Goal: Task Accomplishment & Management: Manage account settings

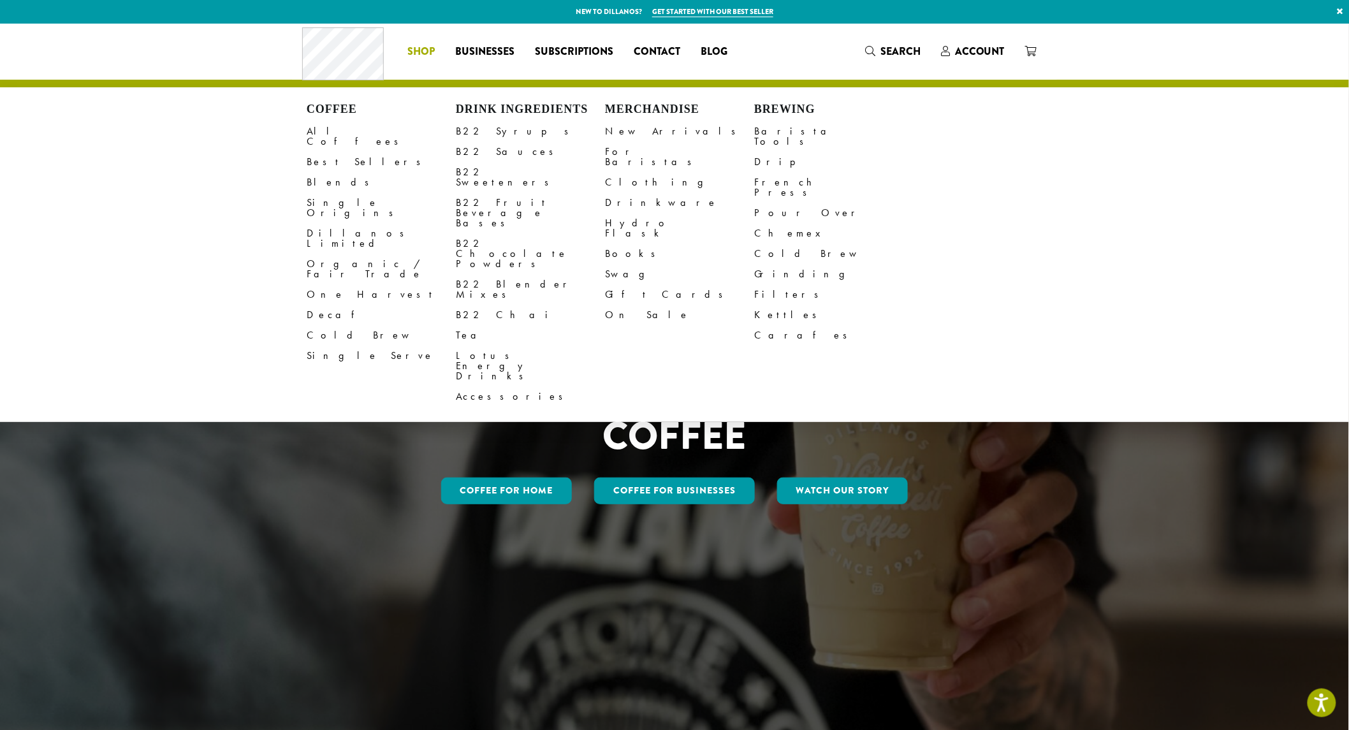
click at [428, 48] on span "Shop" at bounding box center [421, 52] width 27 height 16
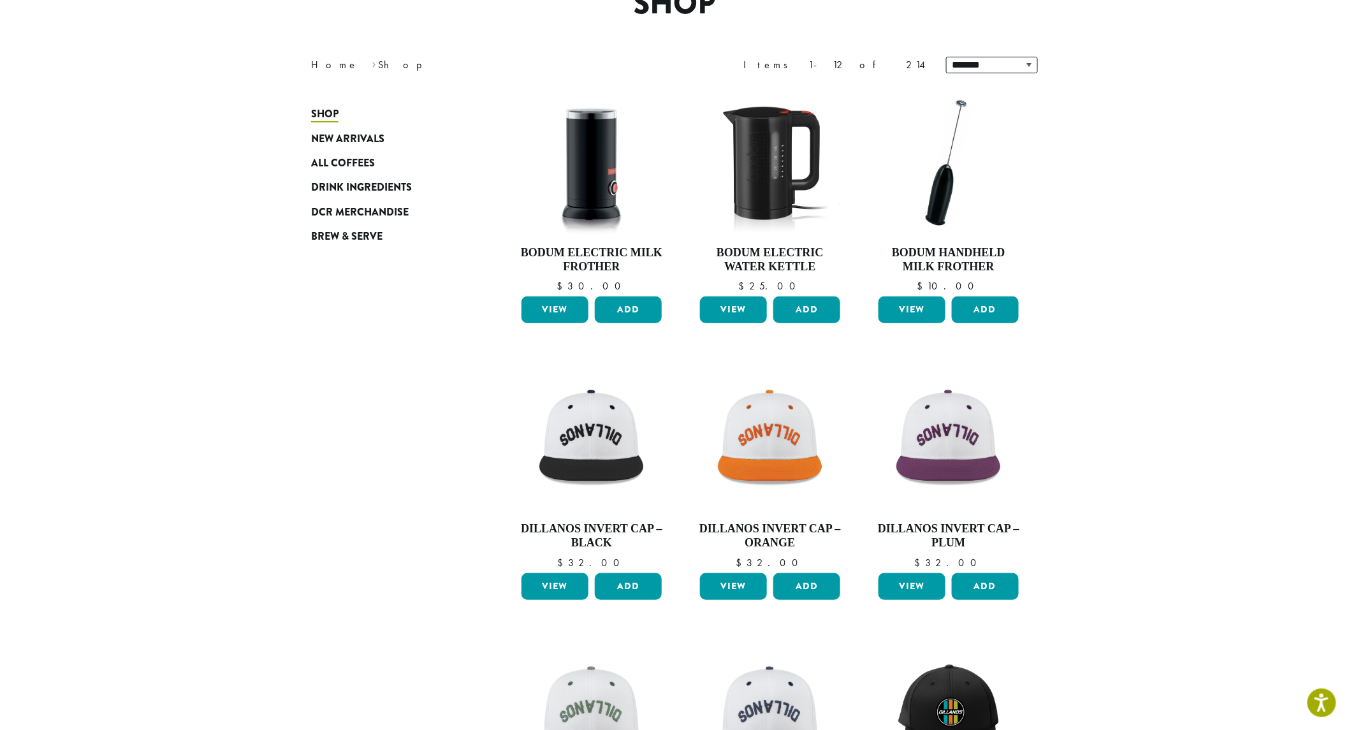
scroll to position [142, 0]
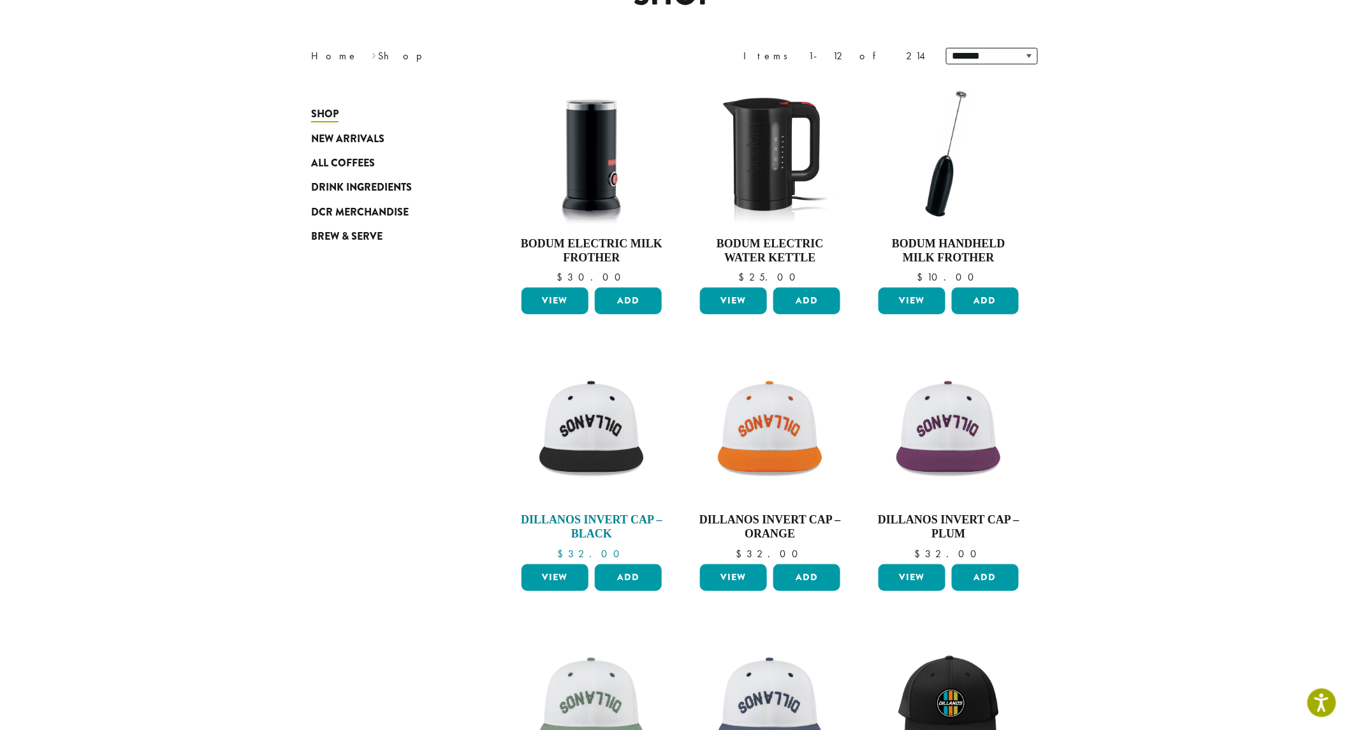
drag, startPoint x: 573, startPoint y: 443, endPoint x: 589, endPoint y: 439, distance: 17.0
click at [573, 443] on img at bounding box center [591, 429] width 147 height 147
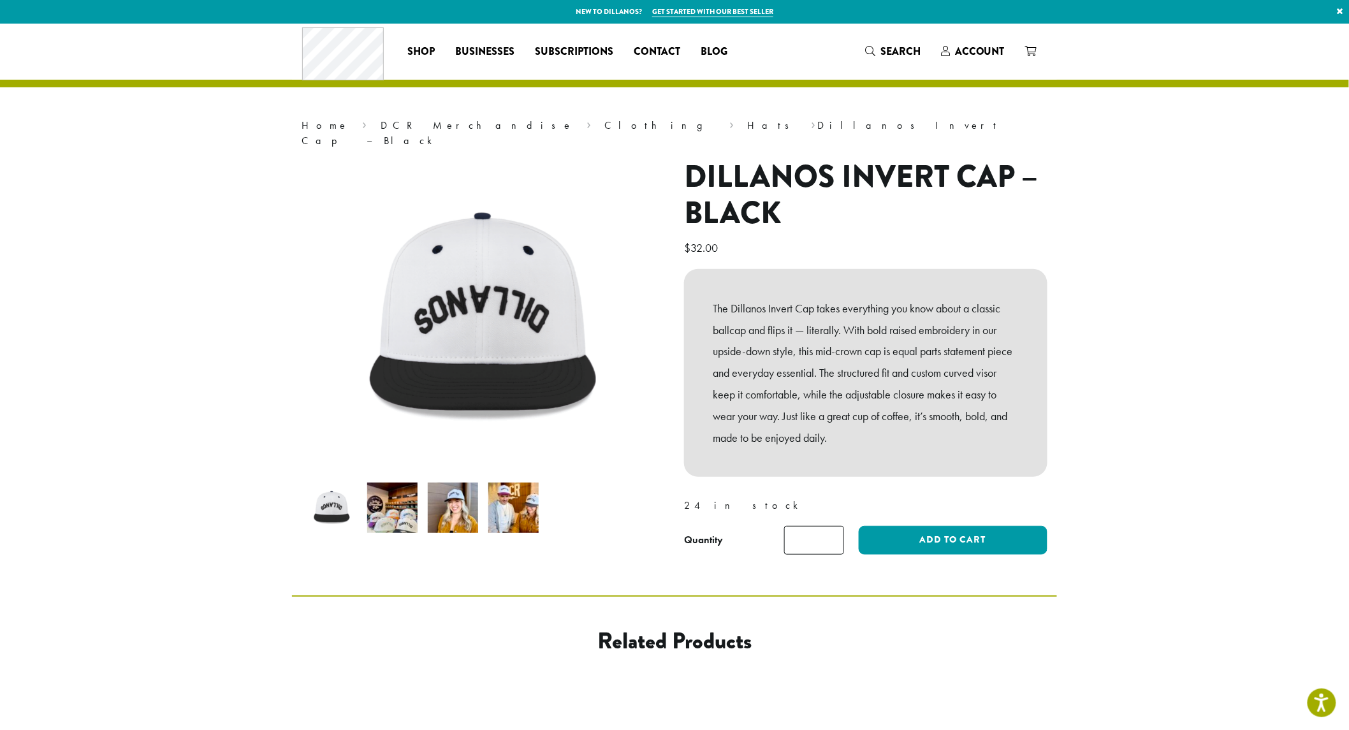
click at [992, 48] on span "Account" at bounding box center [980, 51] width 50 height 15
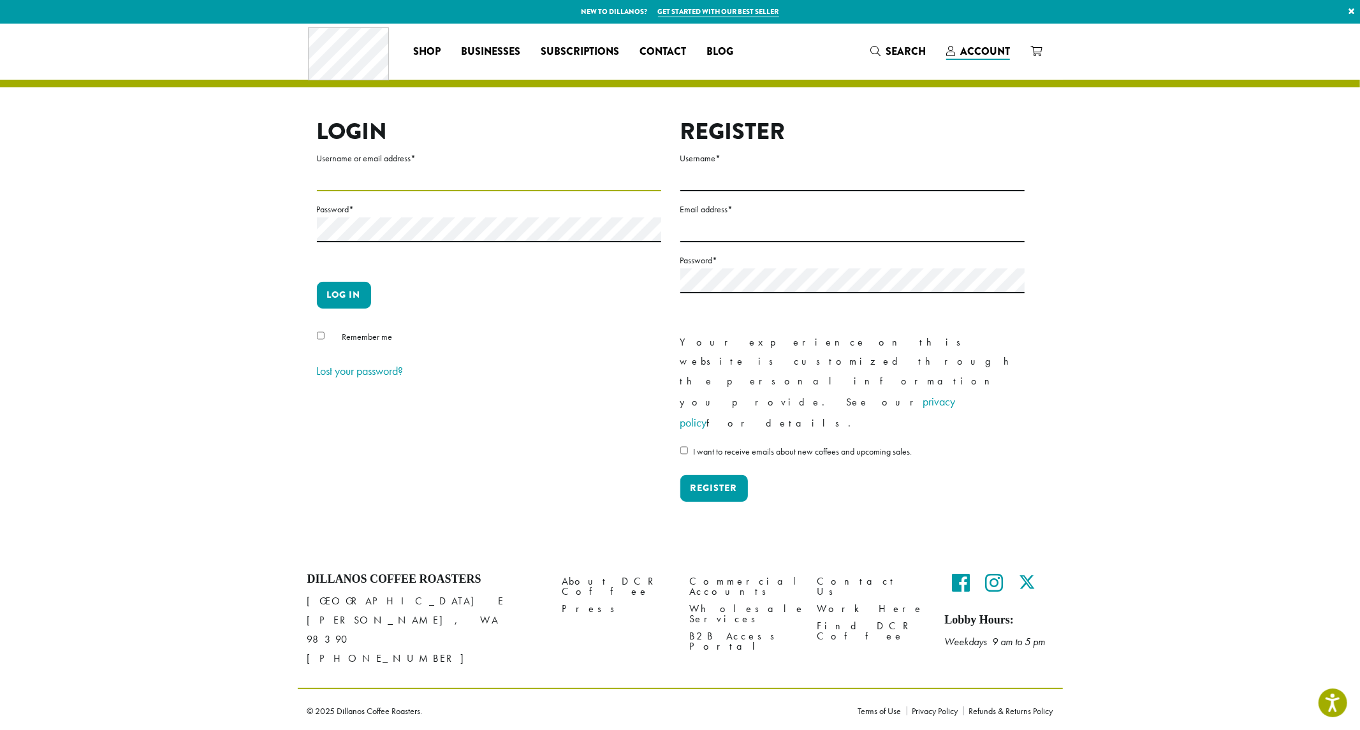
type input "**********"
click at [341, 285] on button "Log in" at bounding box center [344, 295] width 54 height 27
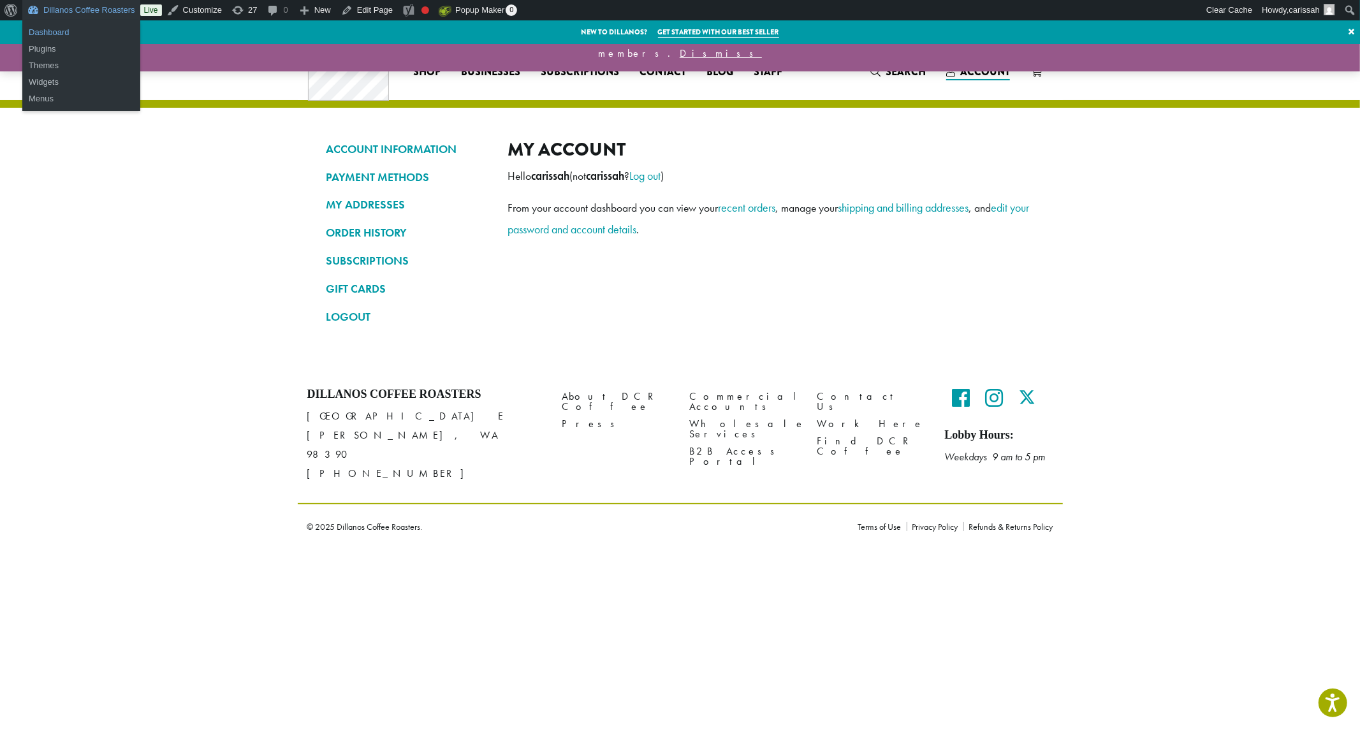
click at [52, 33] on link "Dashboard" at bounding box center [81, 32] width 118 height 17
